Goal: Task Accomplishment & Management: Use online tool/utility

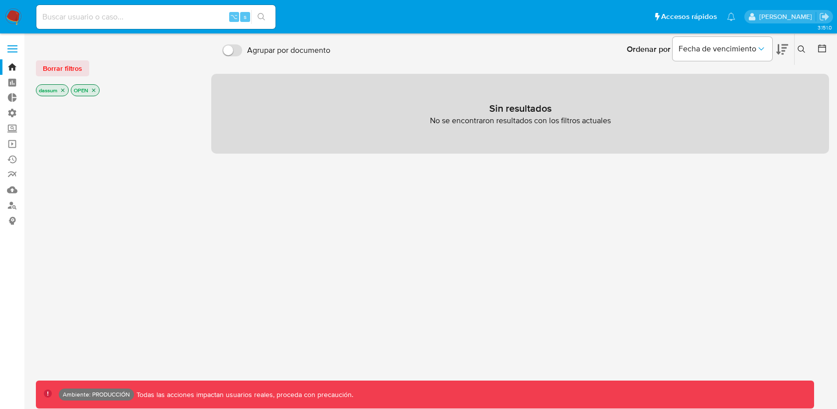
click at [10, 47] on label at bounding box center [12, 48] width 25 height 21
click at [0, 0] on input "checkbox" at bounding box center [0, 0] width 0 height 0
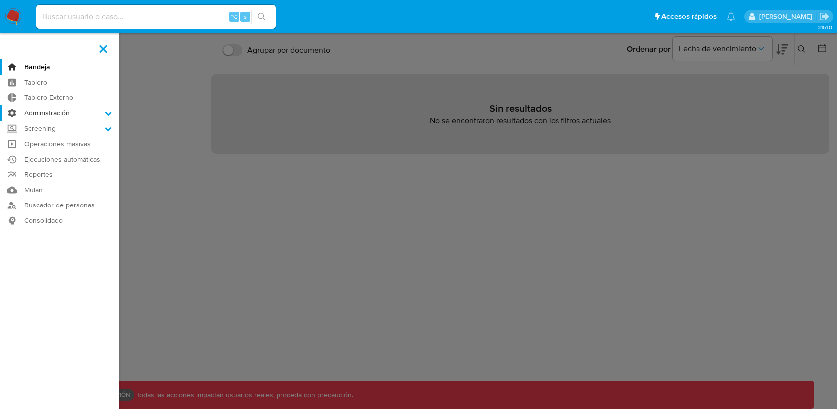
click at [60, 114] on label "Administración" at bounding box center [59, 112] width 119 height 15
click at [0, 0] on input "Administración" at bounding box center [0, 0] width 0 height 0
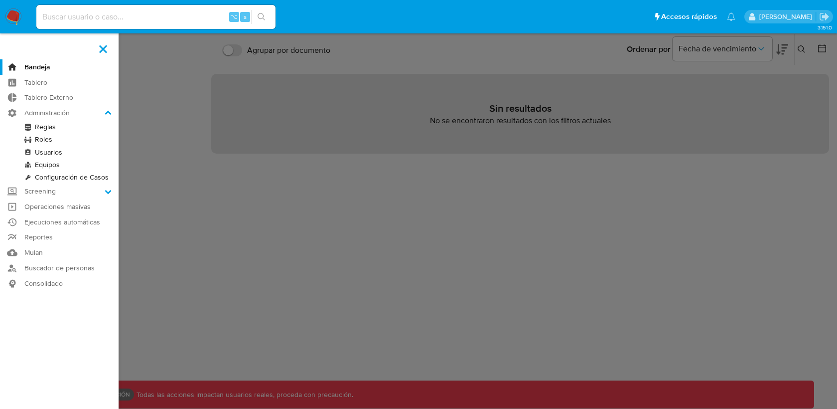
click at [47, 129] on link "Reglas" at bounding box center [59, 127] width 119 height 12
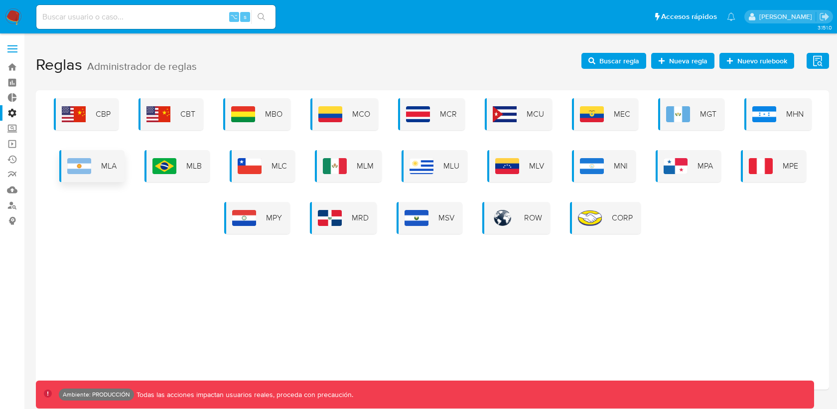
click at [119, 173] on div "MLA" at bounding box center [91, 166] width 65 height 32
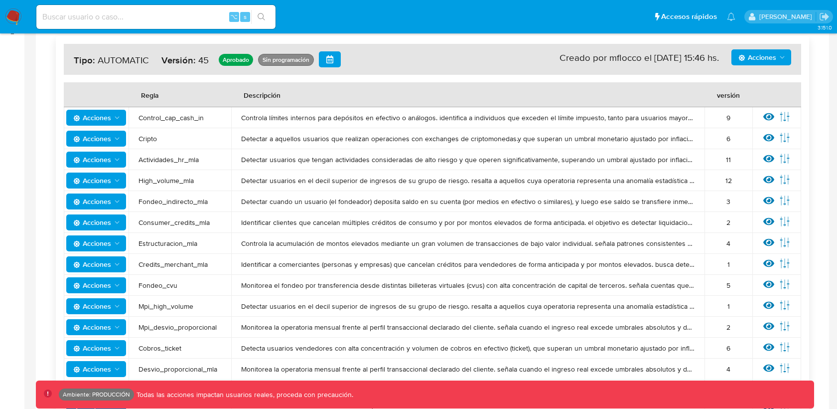
scroll to position [193, 0]
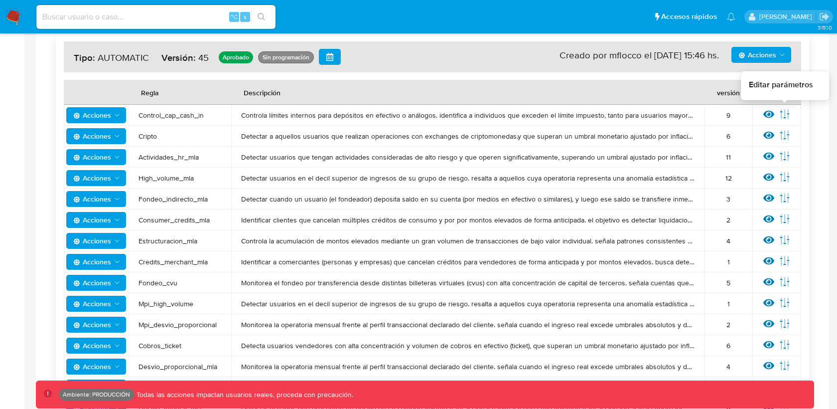
click at [786, 111] on icon at bounding box center [784, 114] width 11 height 11
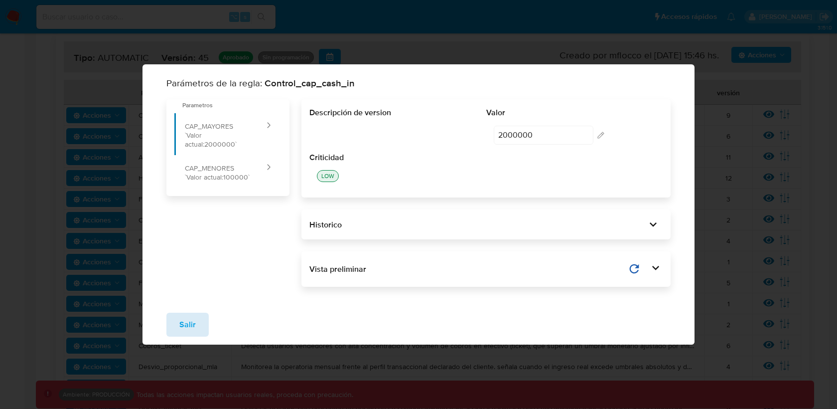
click at [173, 330] on button "Salir" at bounding box center [187, 324] width 42 height 24
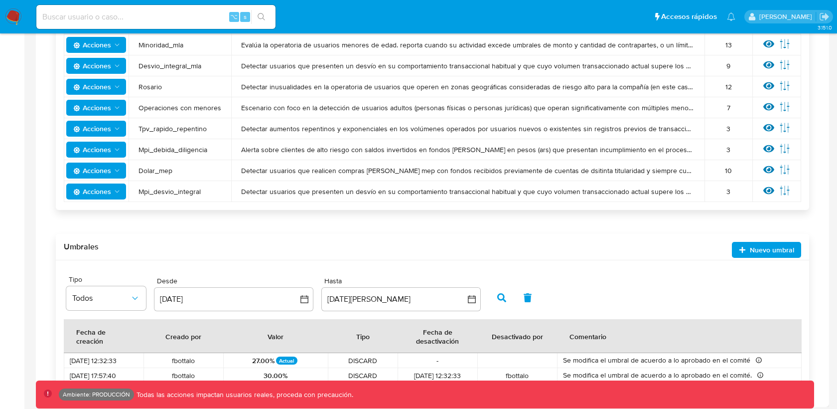
scroll to position [534, 0]
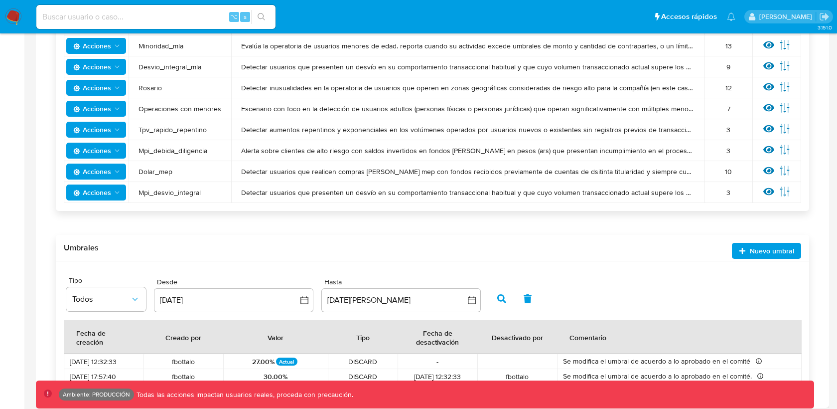
click at [756, 246] on span "Nuevo umbral" at bounding box center [772, 251] width 44 height 16
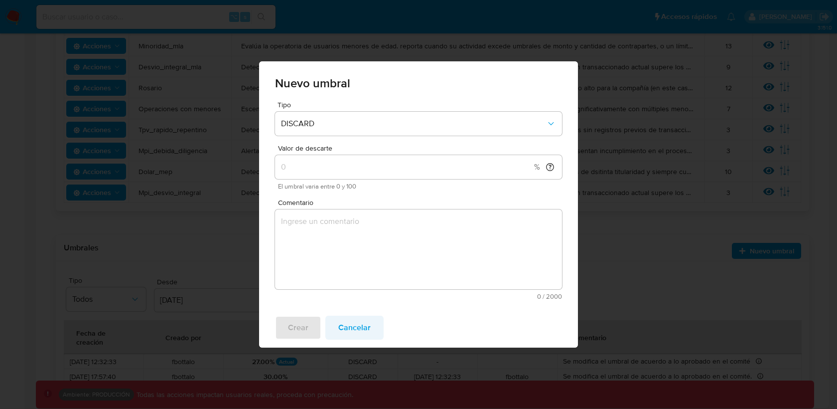
click at [367, 328] on span "Cancelar" at bounding box center [354, 327] width 32 height 22
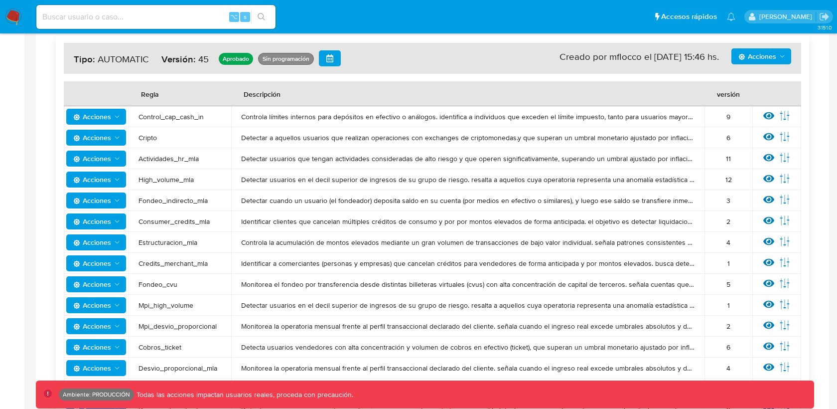
scroll to position [183, 0]
